Goal: Transaction & Acquisition: Purchase product/service

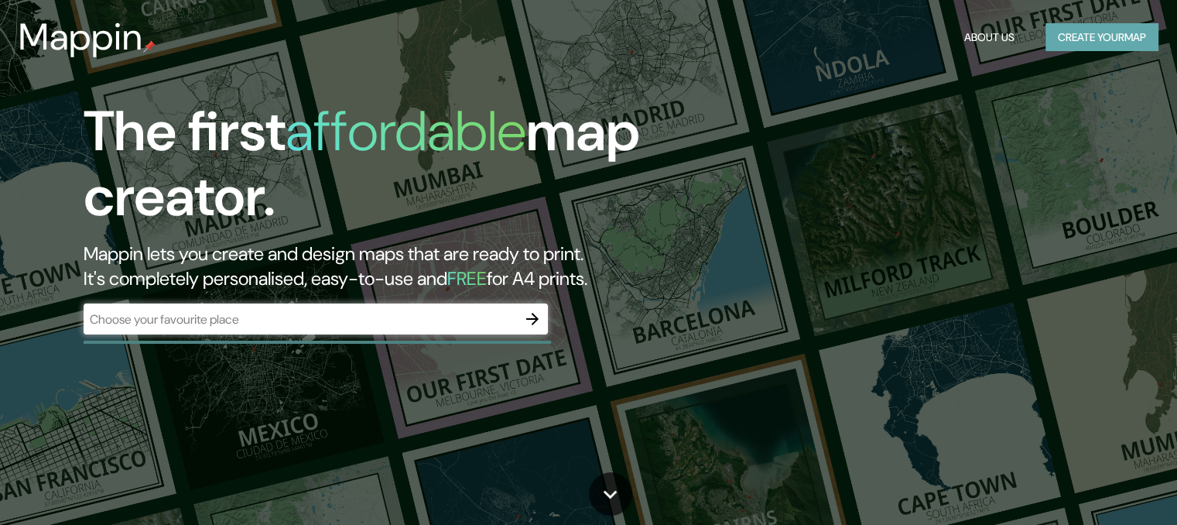
click at [1109, 35] on button "Create your map" at bounding box center [1101, 37] width 113 height 29
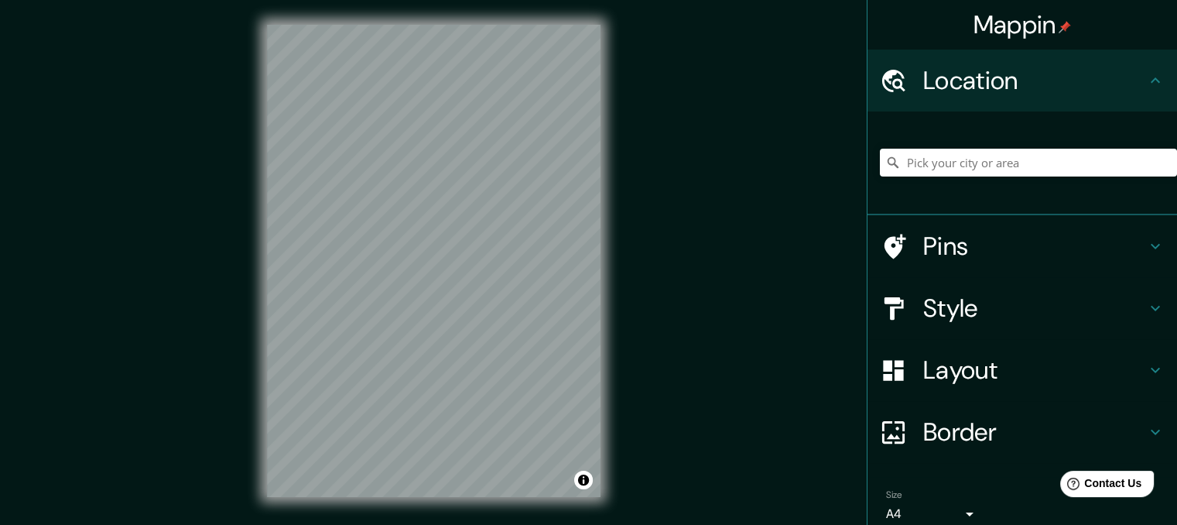
click at [1004, 78] on h4 "Location" at bounding box center [1034, 80] width 223 height 31
click at [969, 174] on input "Pick your city or area" at bounding box center [1028, 163] width 297 height 28
paste input "Hospital II [PERSON_NAME] del Callao"
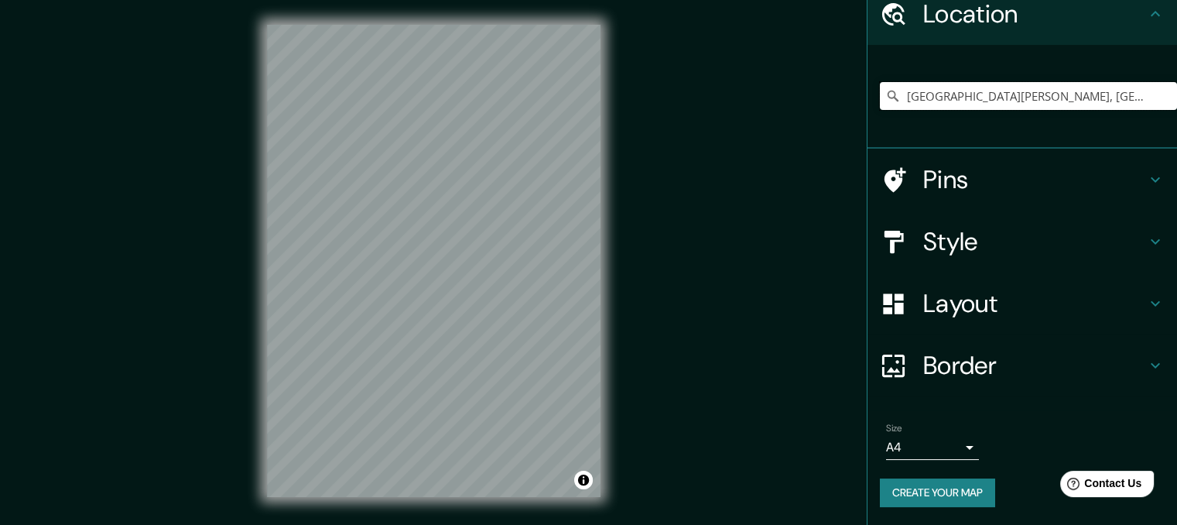
scroll to position [22, 0]
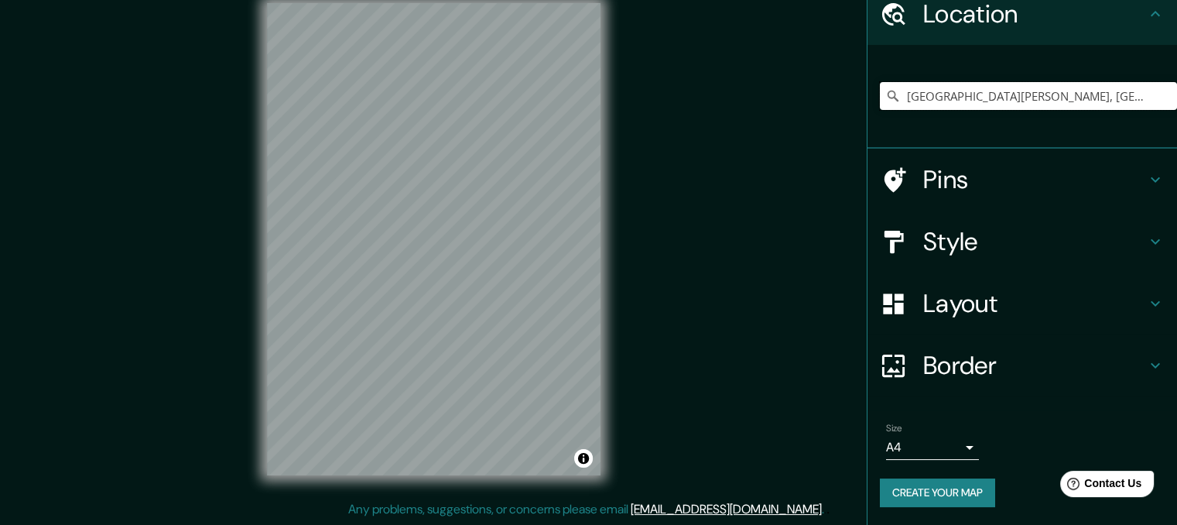
type input "[GEOGRAPHIC_DATA][PERSON_NAME], [GEOGRAPHIC_DATA], [GEOGRAPHIC_DATA], [GEOGRAPH…"
click at [954, 450] on body "Mappin Location [GEOGRAPHIC_DATA][PERSON_NAME], [GEOGRAPHIC_DATA], [GEOGRAPHIC_…" at bounding box center [588, 240] width 1177 height 525
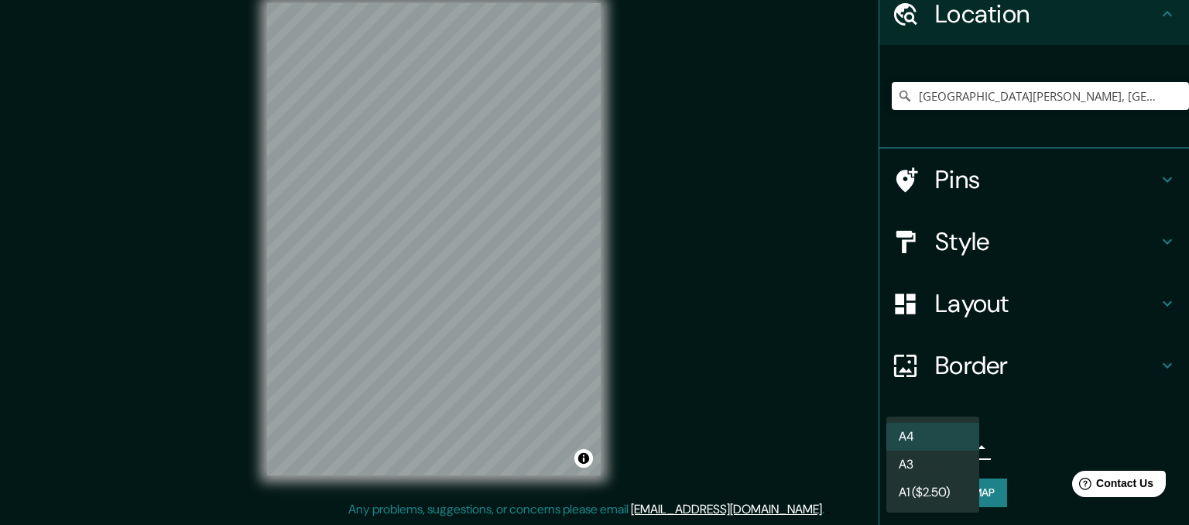
click at [950, 468] on li "A3" at bounding box center [932, 464] width 93 height 28
type input "a4"
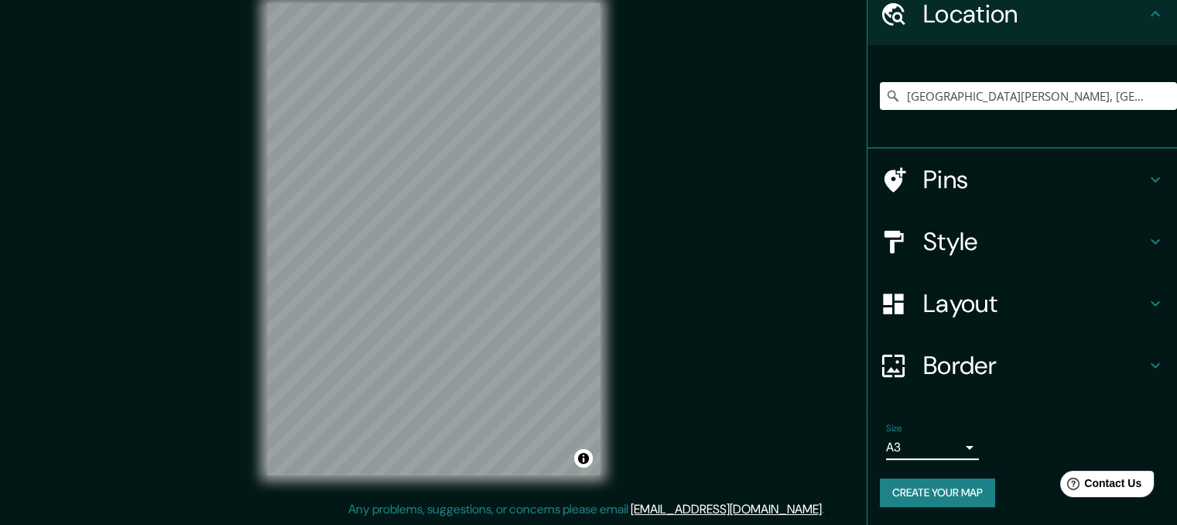
click at [980, 367] on h4 "Border" at bounding box center [1034, 365] width 223 height 31
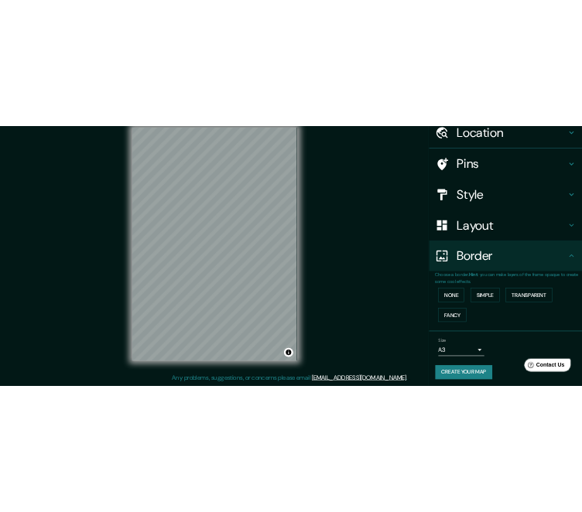
scroll to position [67, 0]
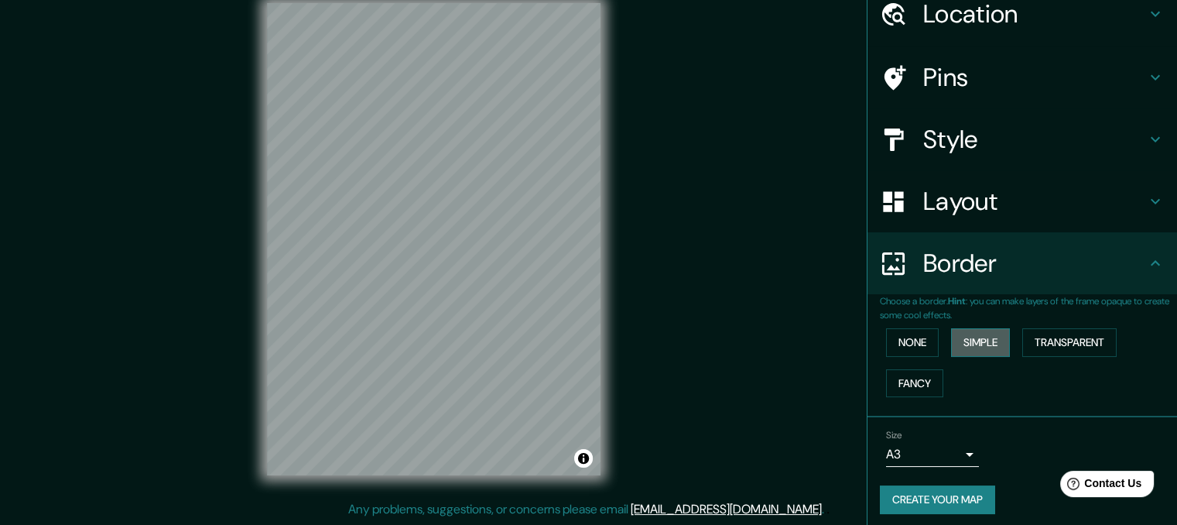
click at [980, 343] on button "Simple" at bounding box center [980, 342] width 59 height 29
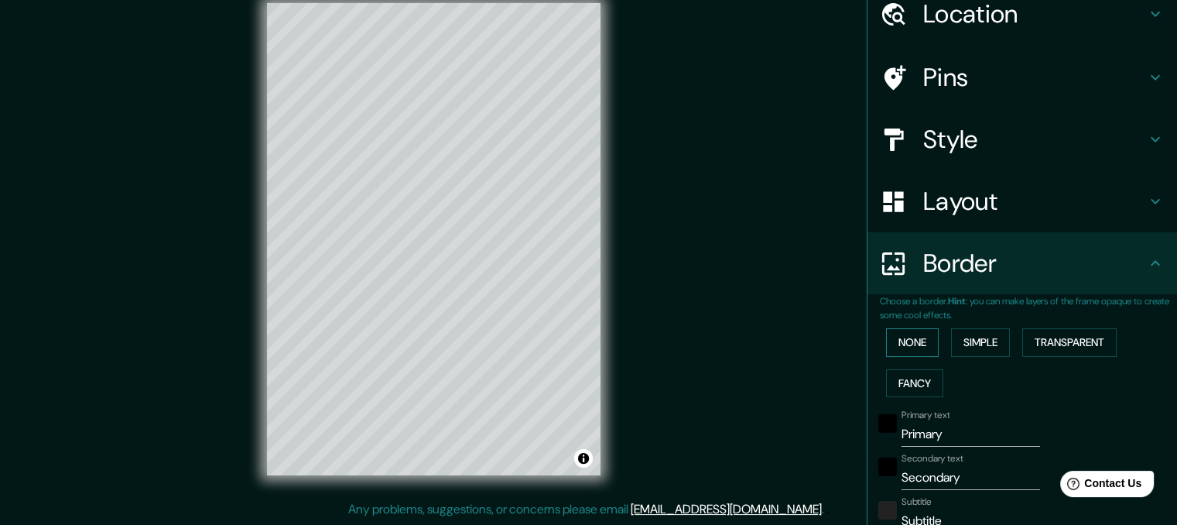
click at [925, 335] on button "None" at bounding box center [912, 342] width 53 height 29
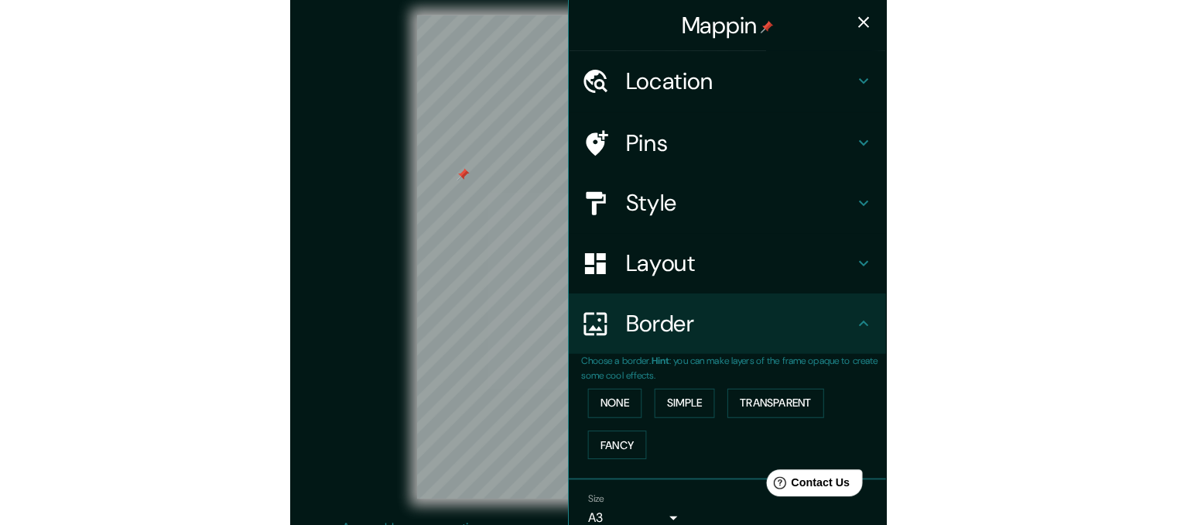
scroll to position [0, 0]
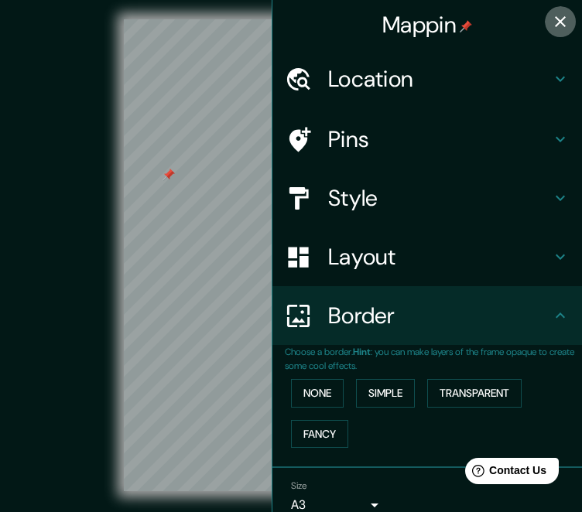
click at [552, 20] on icon "button" at bounding box center [560, 21] width 19 height 19
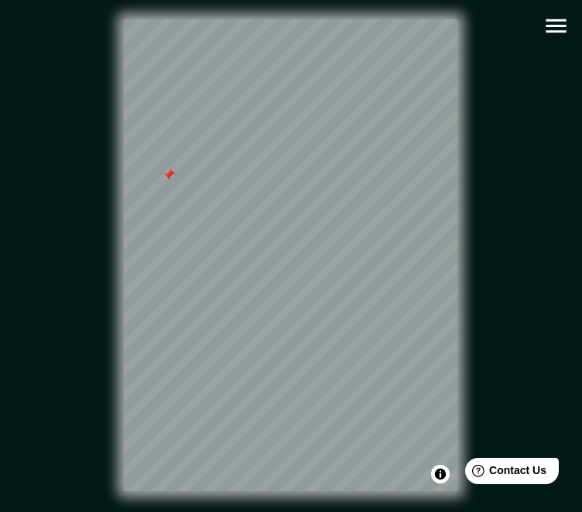
click at [173, 181] on div at bounding box center [169, 175] width 12 height 12
click at [551, 32] on icon "button" at bounding box center [556, 26] width 20 height 14
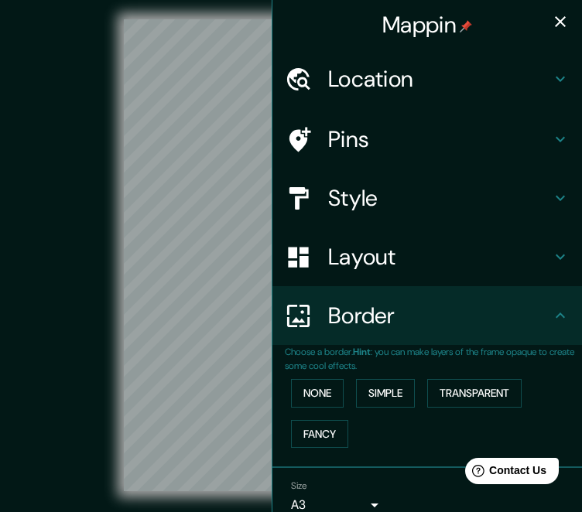
click at [370, 256] on h4 "Layout" at bounding box center [439, 257] width 223 height 28
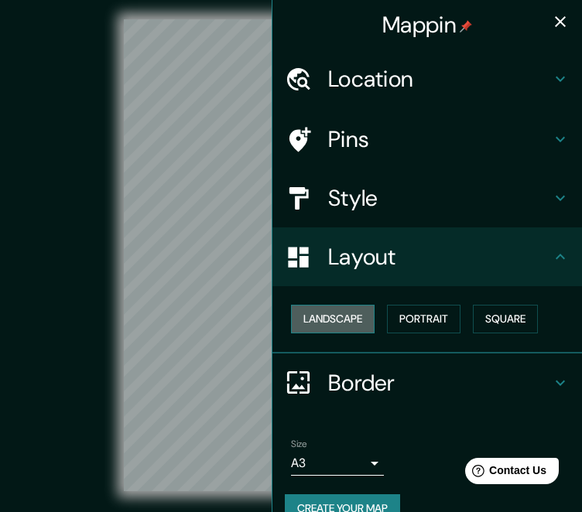
click at [344, 320] on button "Landscape" at bounding box center [333, 319] width 84 height 29
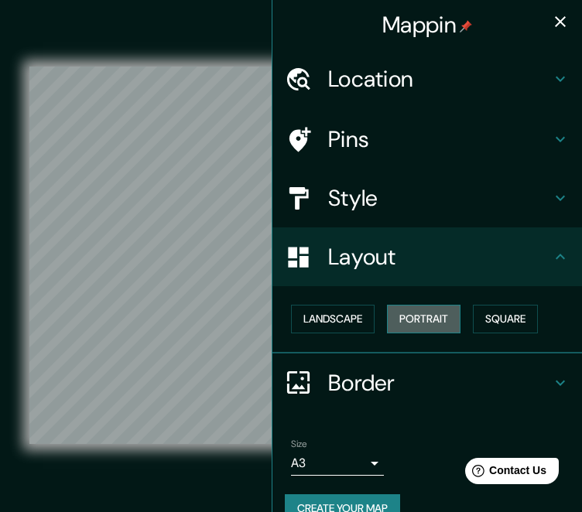
click at [426, 326] on button "Portrait" at bounding box center [424, 319] width 74 height 29
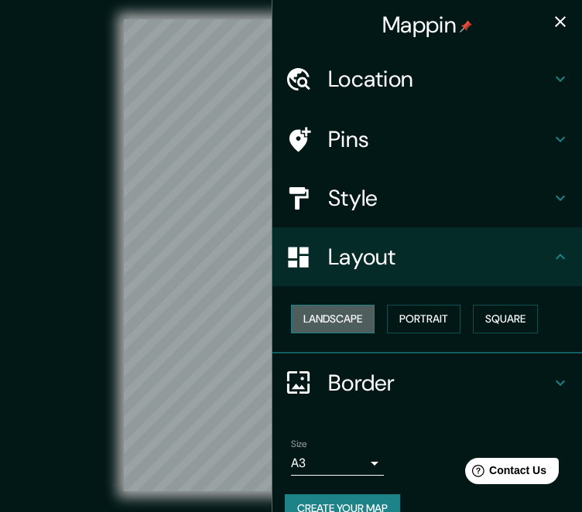
click at [356, 323] on button "Landscape" at bounding box center [333, 319] width 84 height 29
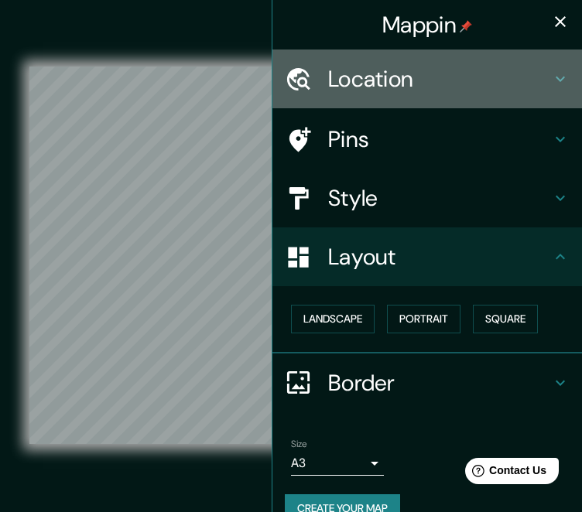
click at [390, 77] on h4 "Location" at bounding box center [439, 79] width 223 height 28
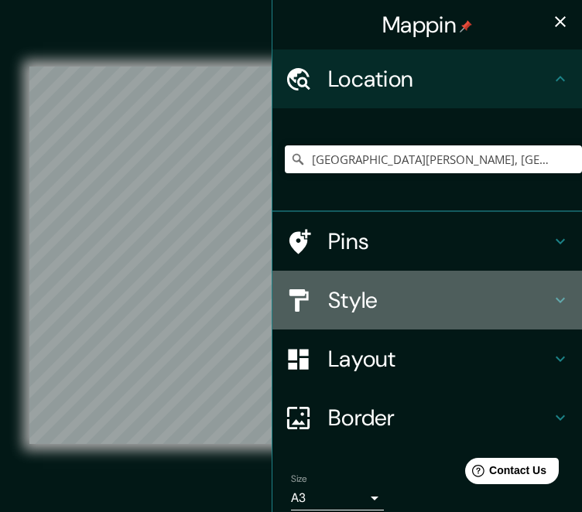
click at [366, 310] on h4 "Style" at bounding box center [439, 300] width 223 height 28
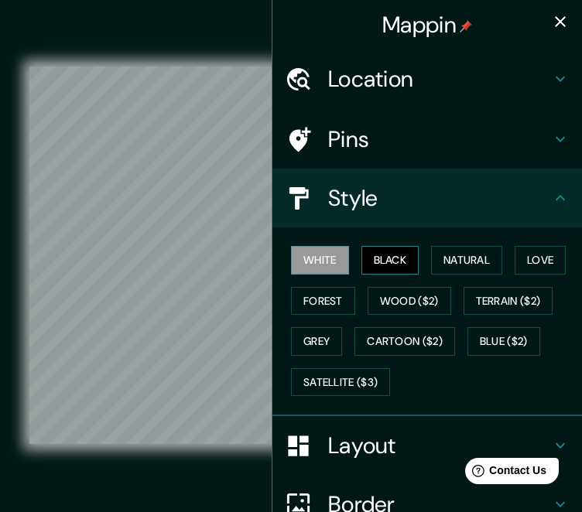
click at [382, 266] on button "Black" at bounding box center [390, 260] width 58 height 29
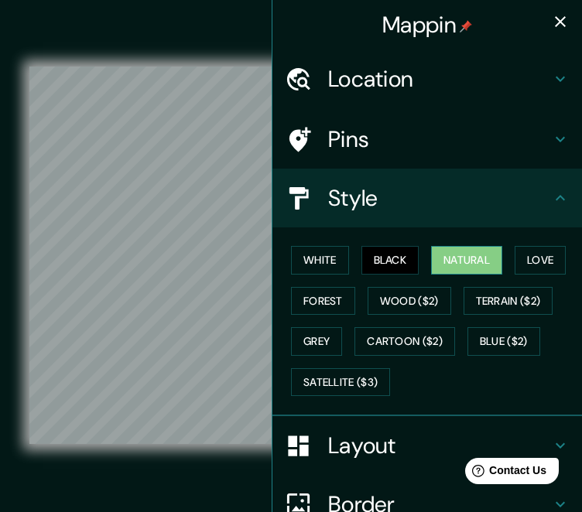
click at [449, 261] on button "Natural" at bounding box center [466, 260] width 71 height 29
click at [555, 22] on icon "button" at bounding box center [560, 21] width 11 height 11
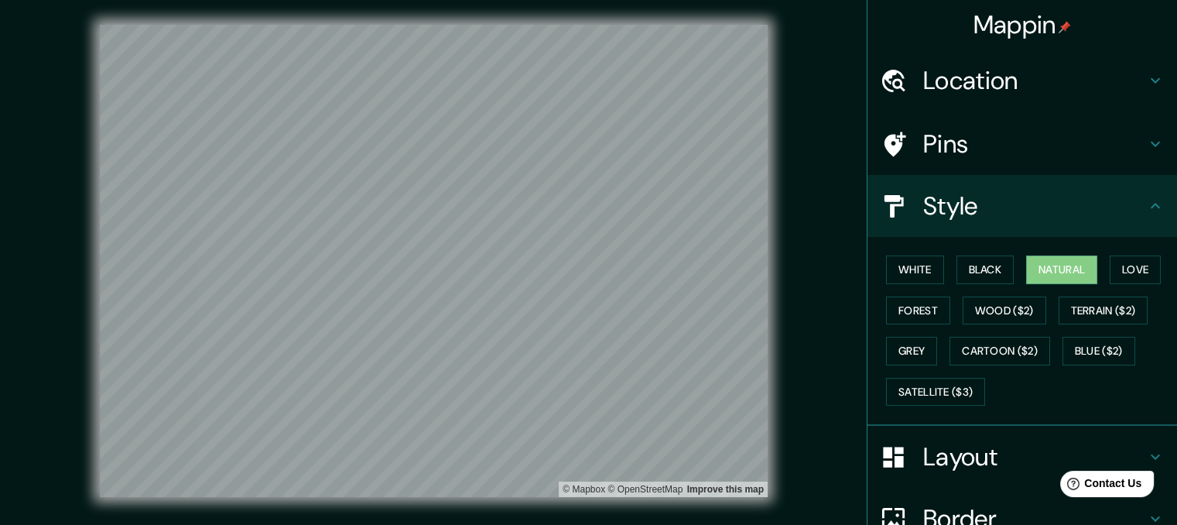
drag, startPoint x: 1070, startPoint y: 56, endPoint x: 1070, endPoint y: 65, distance: 8.5
click at [1070, 63] on div "Location" at bounding box center [1022, 81] width 310 height 62
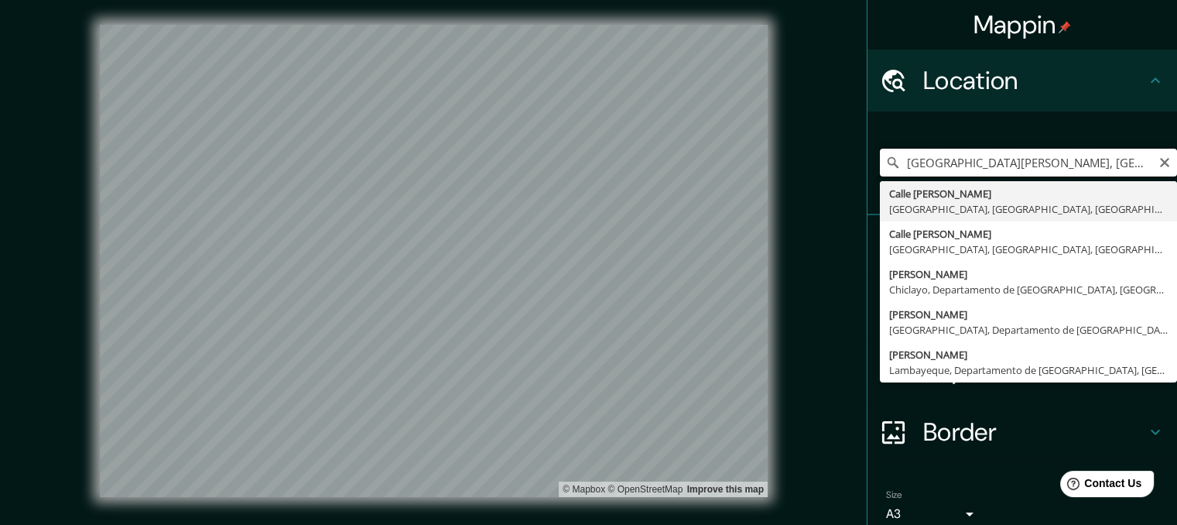
click at [1017, 153] on input "[GEOGRAPHIC_DATA][PERSON_NAME], [GEOGRAPHIC_DATA], [GEOGRAPHIC_DATA], [GEOGRAPH…" at bounding box center [1028, 163] width 297 height 28
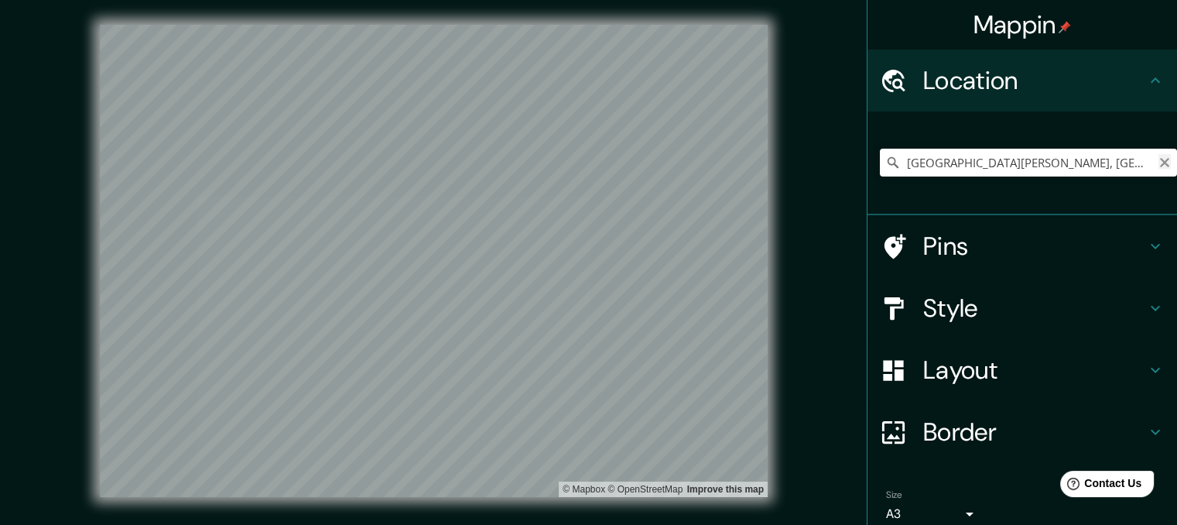
click at [1158, 162] on icon "Clear" at bounding box center [1164, 162] width 12 height 12
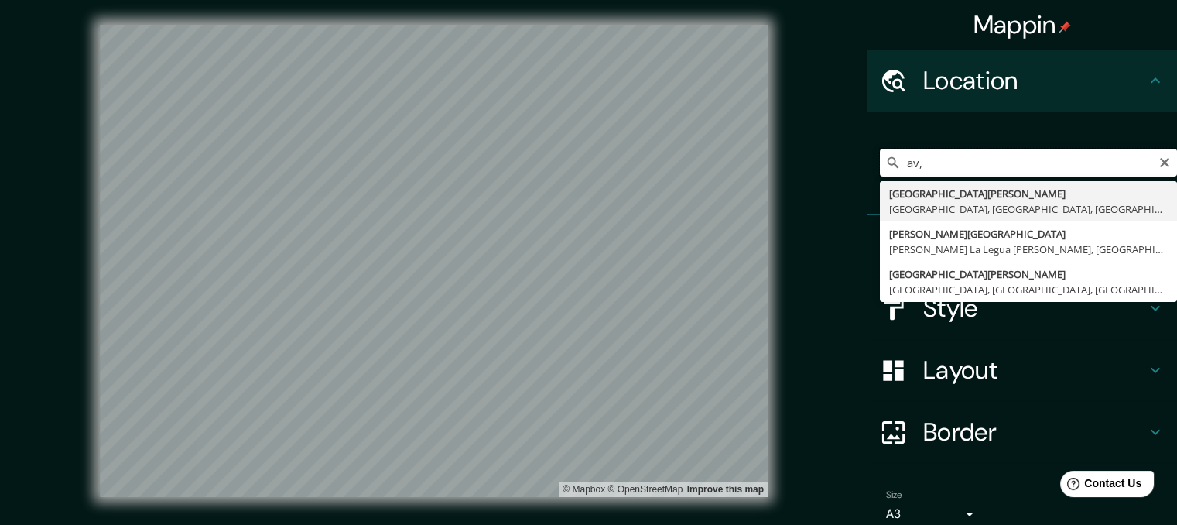
type input "av,"
